Goal: Transaction & Acquisition: Subscribe to service/newsletter

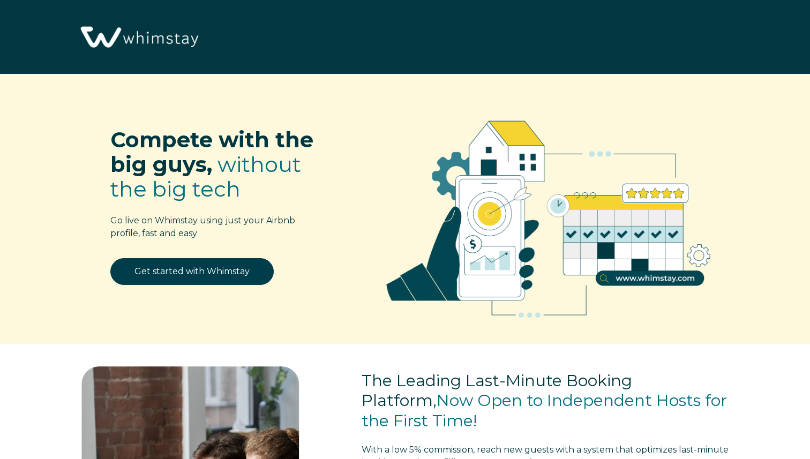
select select "US"
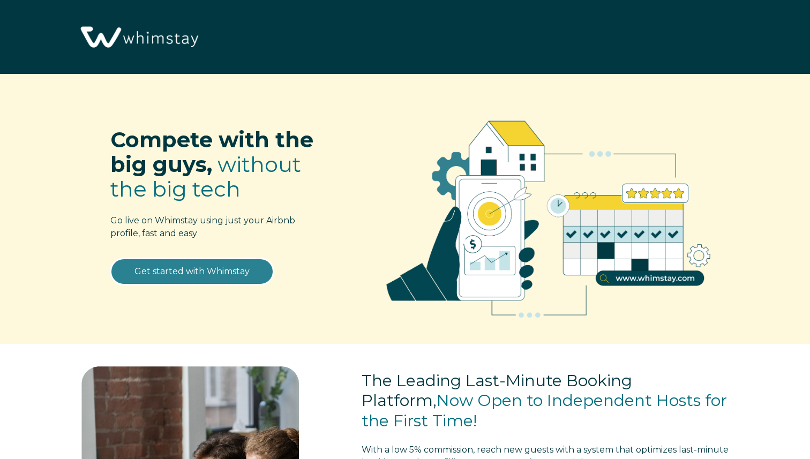
click at [219, 273] on link "Get started with Whimstay" at bounding box center [191, 271] width 163 height 27
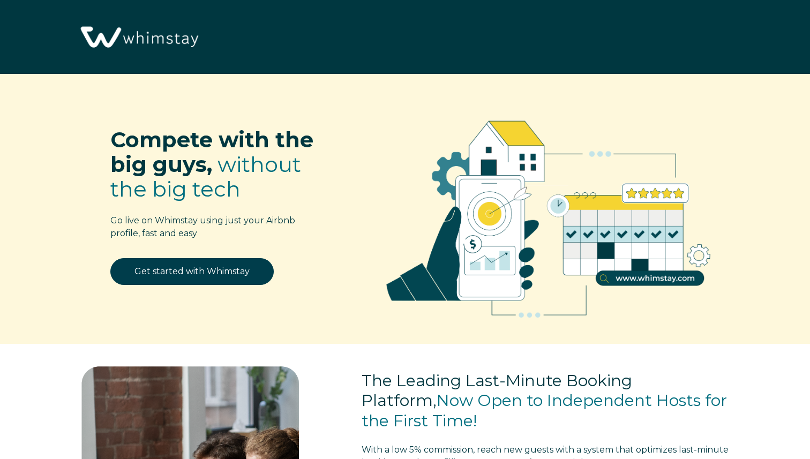
scroll to position [1320, 0]
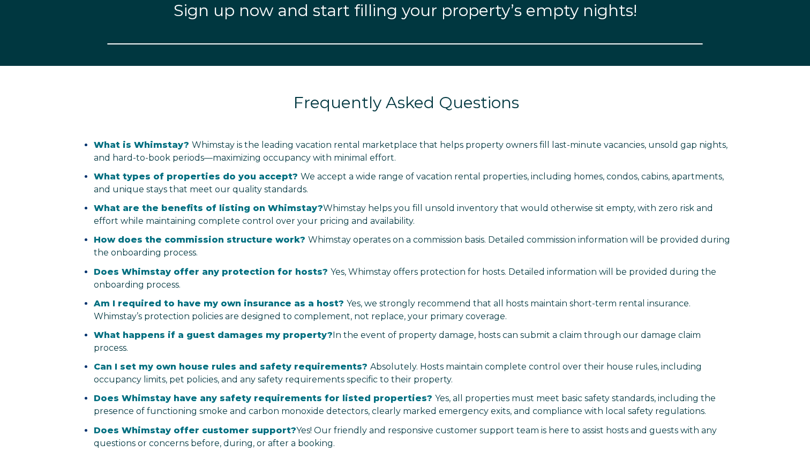
select select "US"
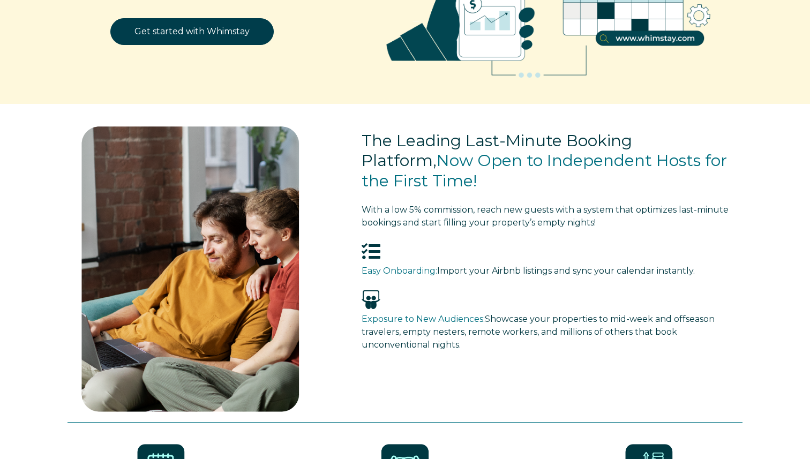
scroll to position [0, 0]
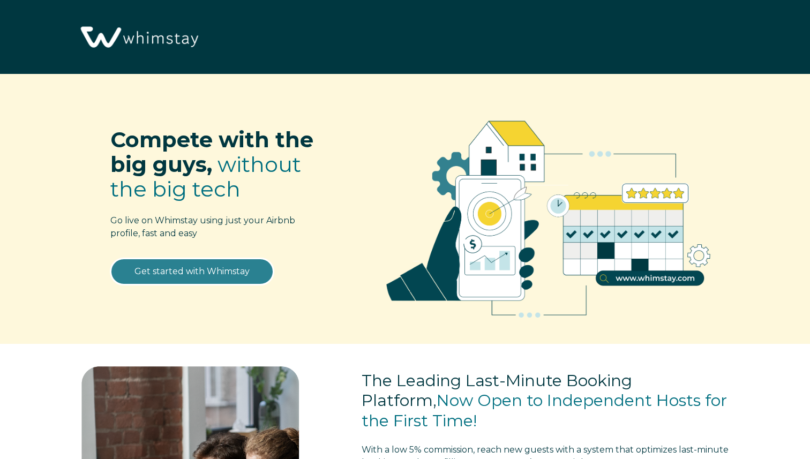
click at [219, 273] on link "Get started with Whimstay" at bounding box center [191, 271] width 163 height 27
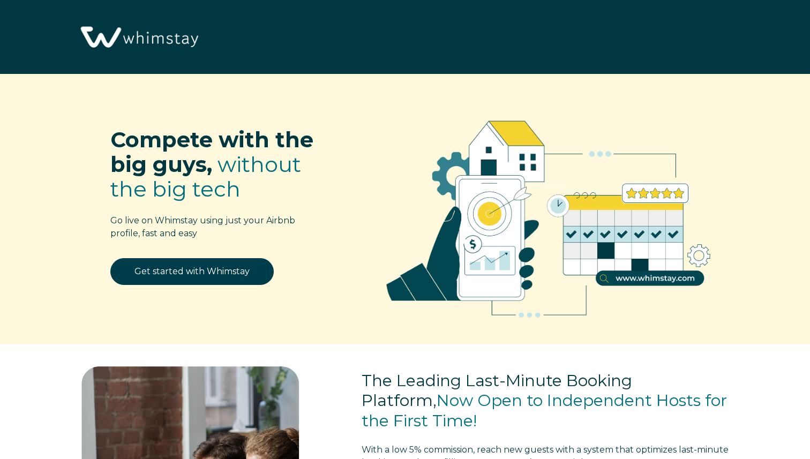
scroll to position [1320, 0]
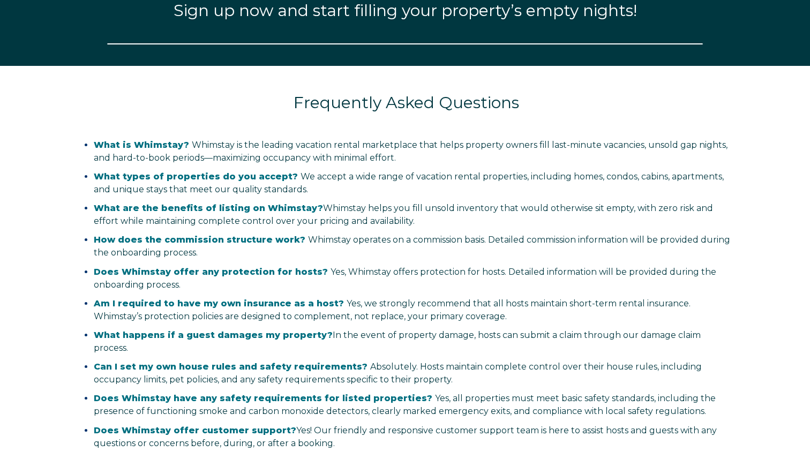
select select "US"
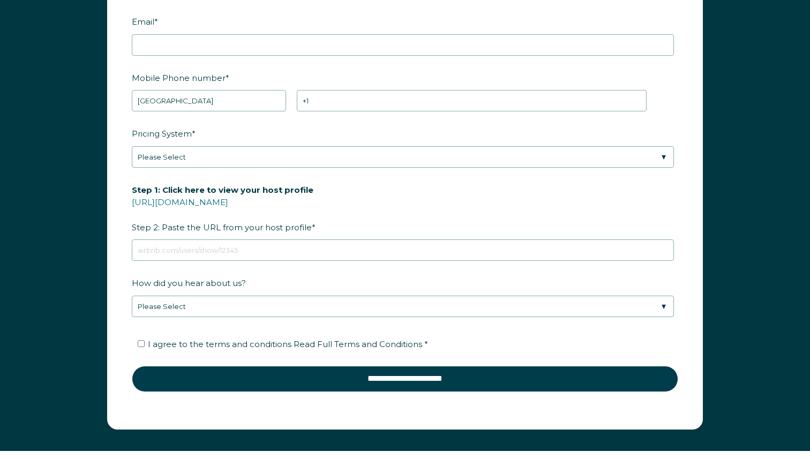
scroll to position [1433, 0]
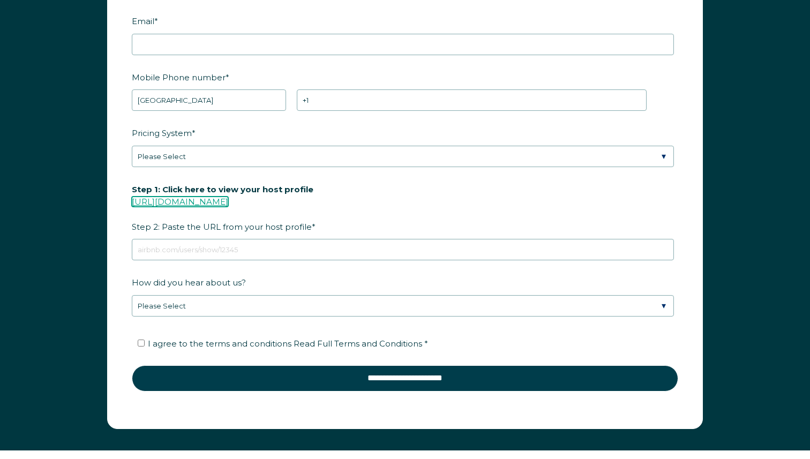
click at [228, 197] on link "[URL][DOMAIN_NAME]" at bounding box center [180, 202] width 96 height 10
